Goal: Transaction & Acquisition: Book appointment/travel/reservation

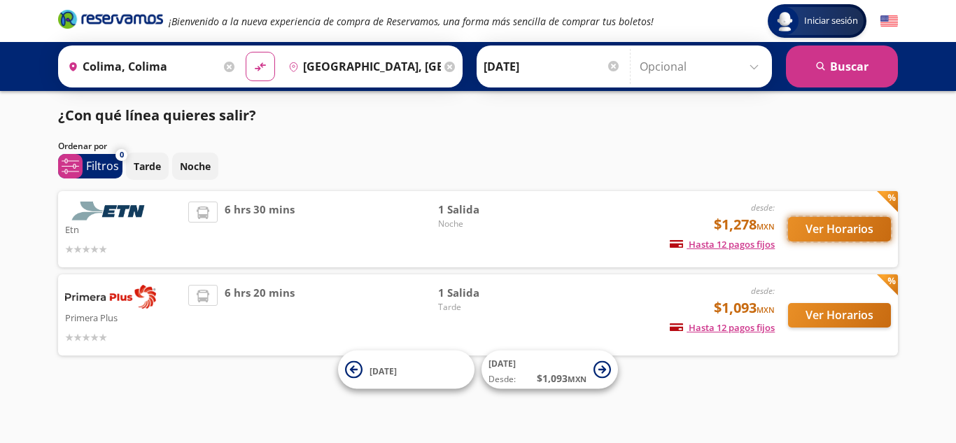
click at [799, 221] on button "Ver Horarios" at bounding box center [839, 229] width 103 height 24
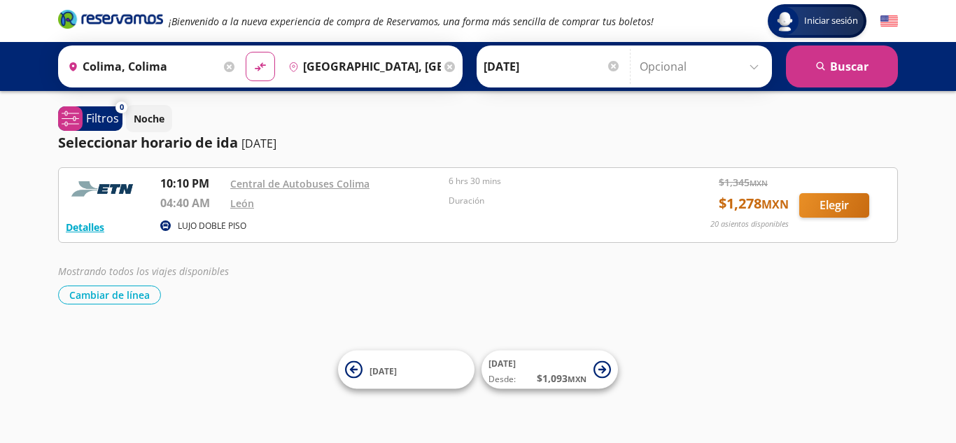
click at [321, 282] on div "Mostrando todos los viajes disponibles Cambiar de línea [GEOGRAPHIC_DATA] de lí…" at bounding box center [478, 284] width 840 height 41
click at [260, 70] on icon "material-symbols:compare-arrows-rounded" at bounding box center [260, 66] width 13 height 13
type input "[GEOGRAPHIC_DATA], [GEOGRAPHIC_DATA]"
type input "Colima, Colima"
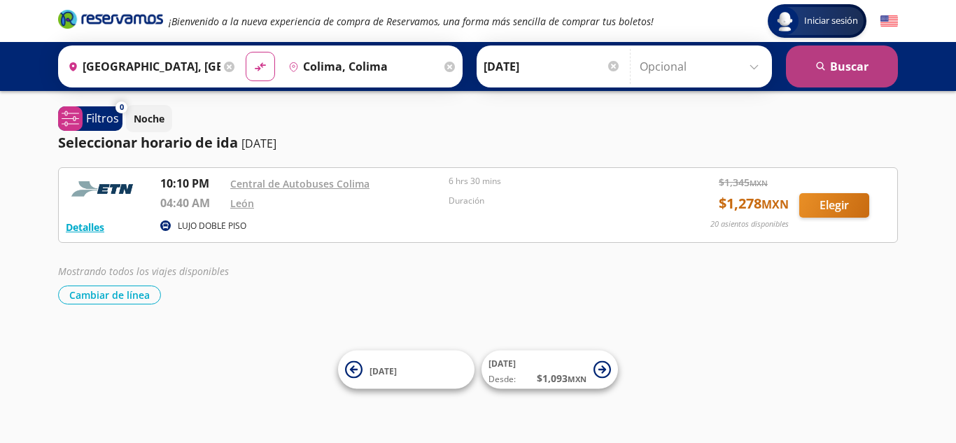
click at [861, 74] on button "search [GEOGRAPHIC_DATA]" at bounding box center [842, 66] width 112 height 42
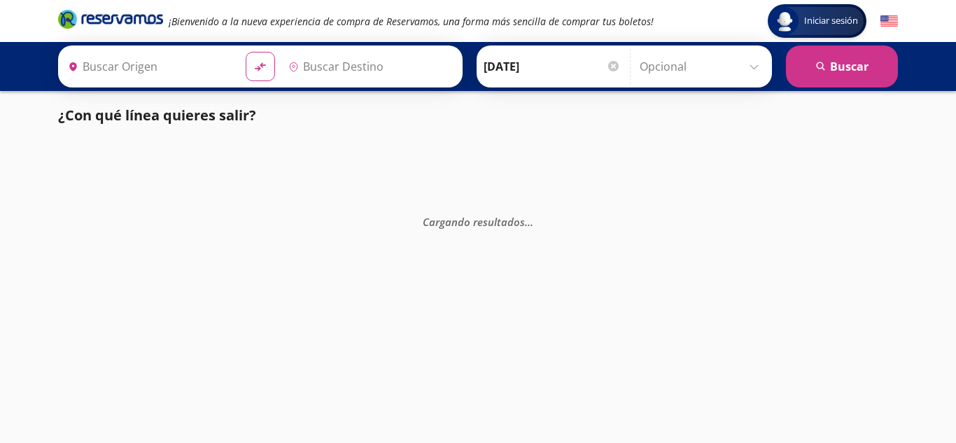
type input "[GEOGRAPHIC_DATA], [GEOGRAPHIC_DATA]"
type input "Colima, Colima"
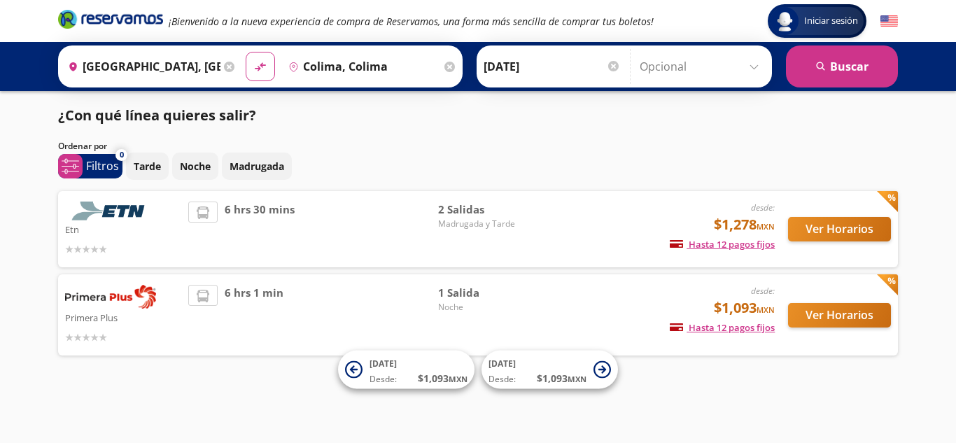
click at [945, 97] on html "Iniciar sesión Iniciar sesión ¡Bienvenido a la nueva experiencia de compra de R…" at bounding box center [478, 221] width 956 height 443
click at [804, 314] on button "Ver Horarios" at bounding box center [839, 315] width 103 height 24
